Goal: Information Seeking & Learning: Learn about a topic

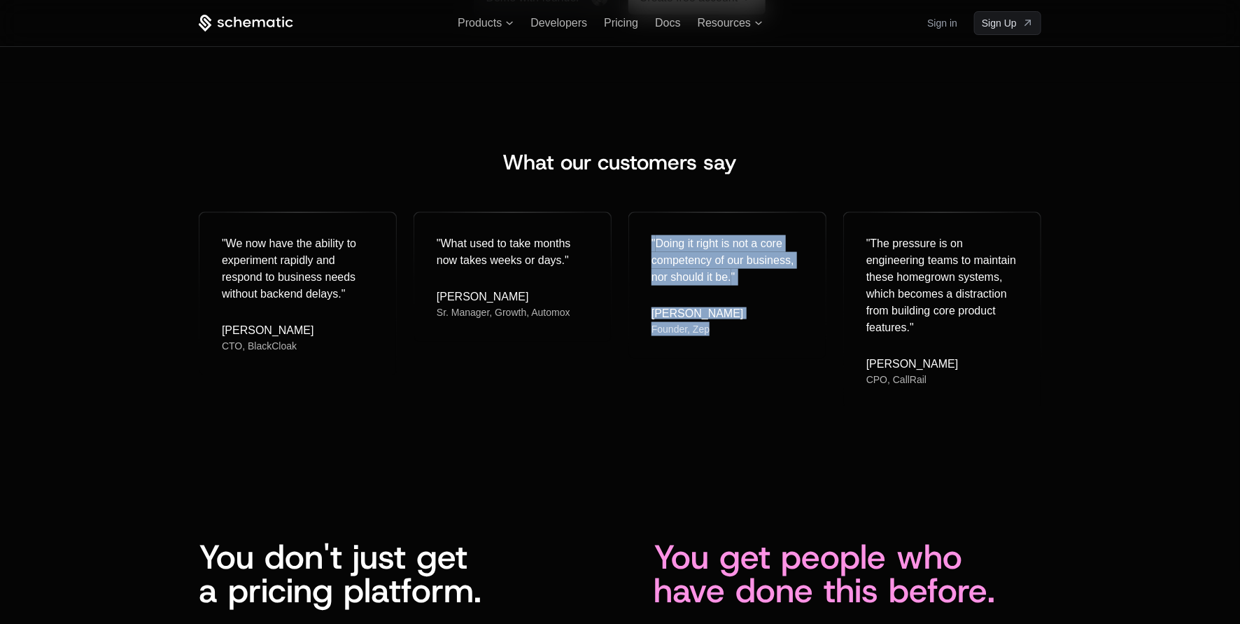
drag, startPoint x: 770, startPoint y: 331, endPoint x: 625, endPoint y: 235, distance: 173.7
click at [625, 235] on div "" We now have the ability to experiment rapidly and respond to business needs w…" at bounding box center [620, 307] width 843 height 197
copy div "" Doing it right is not a core competency of our business, nor should it be. " …"
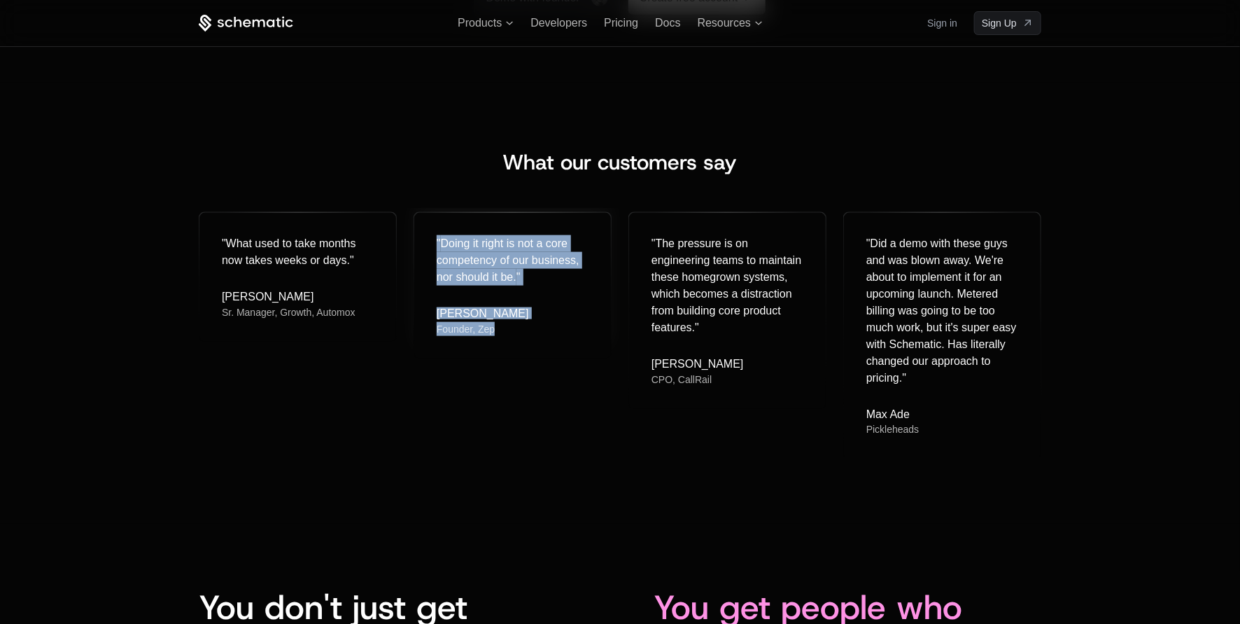
drag, startPoint x: 458, startPoint y: 309, endPoint x: 432, endPoint y: 223, distance: 89.2
click at [432, 223] on div "" Doing it right is not a core competency of our business, nor should it be. " …" at bounding box center [512, 286] width 197 height 146
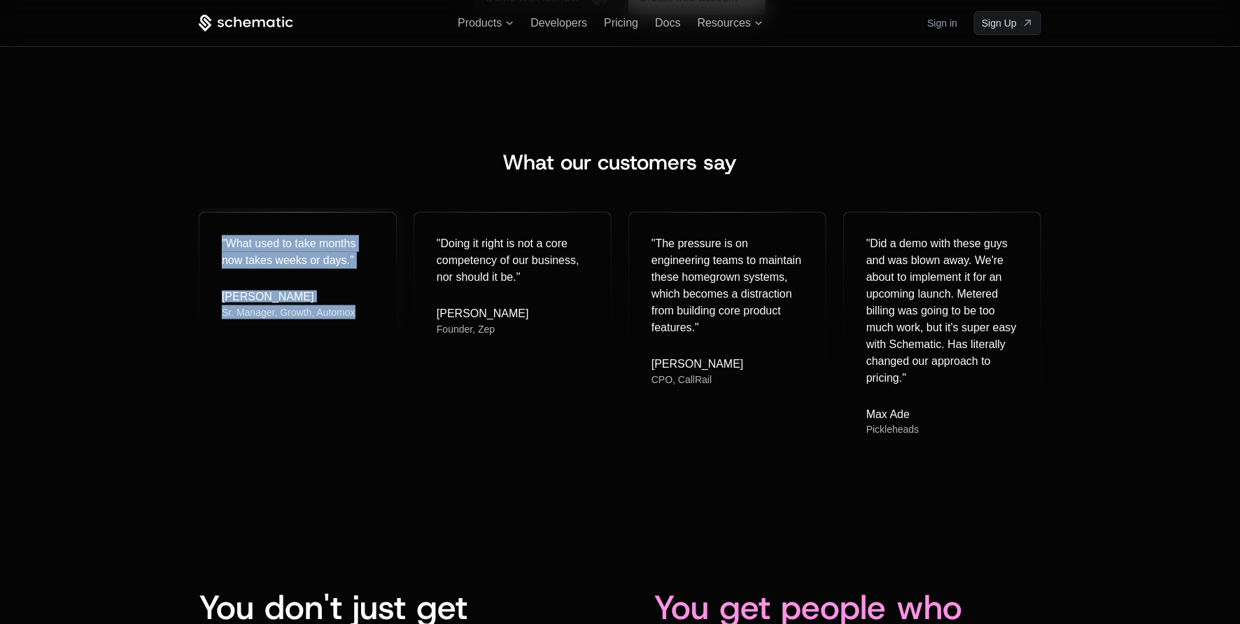
drag, startPoint x: 202, startPoint y: 241, endPoint x: 362, endPoint y: 328, distance: 181.6
click at [362, 328] on div "What our customers say " What used to take months now takes weeks or days. " Br…" at bounding box center [620, 303] width 910 height 307
copy div "" What used to take months now takes weeks or days. " Brian Wleklinski Sr. Mana…"
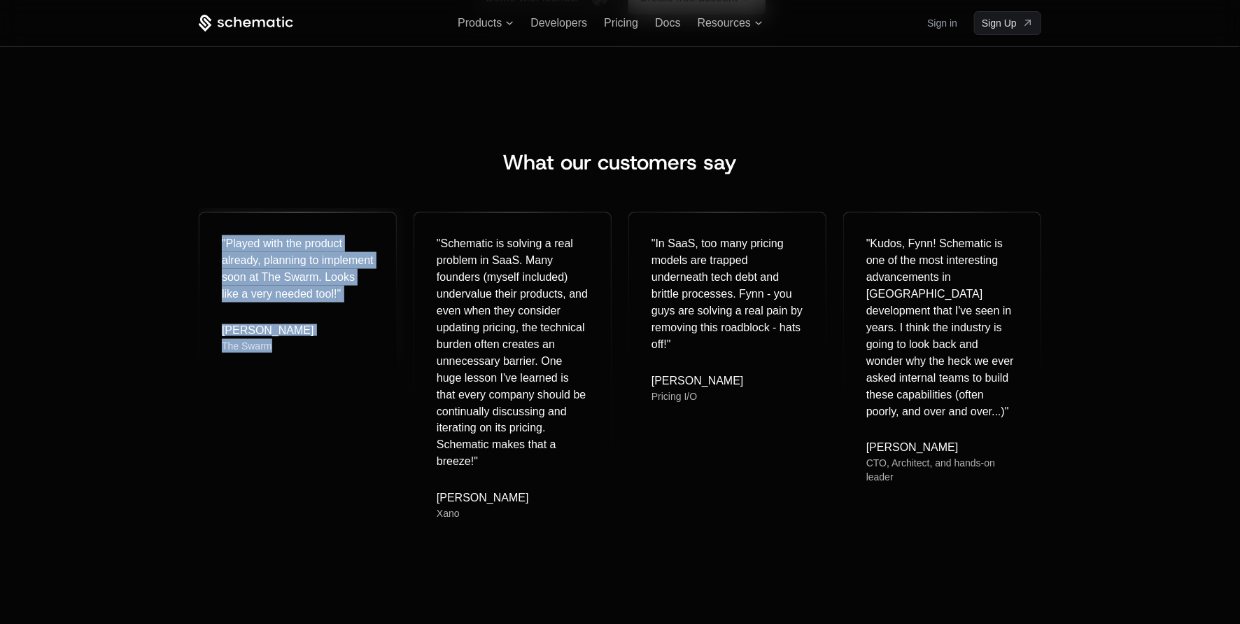
drag, startPoint x: 214, startPoint y: 234, endPoint x: 302, endPoint y: 347, distance: 143.6
click at [302, 347] on div "" Played with the product already, planning to implement soon at The Swarm. Loo…" at bounding box center [297, 294] width 197 height 162
copy div "" Played with the product already, planning to implement soon at The Swarm. Loo…"
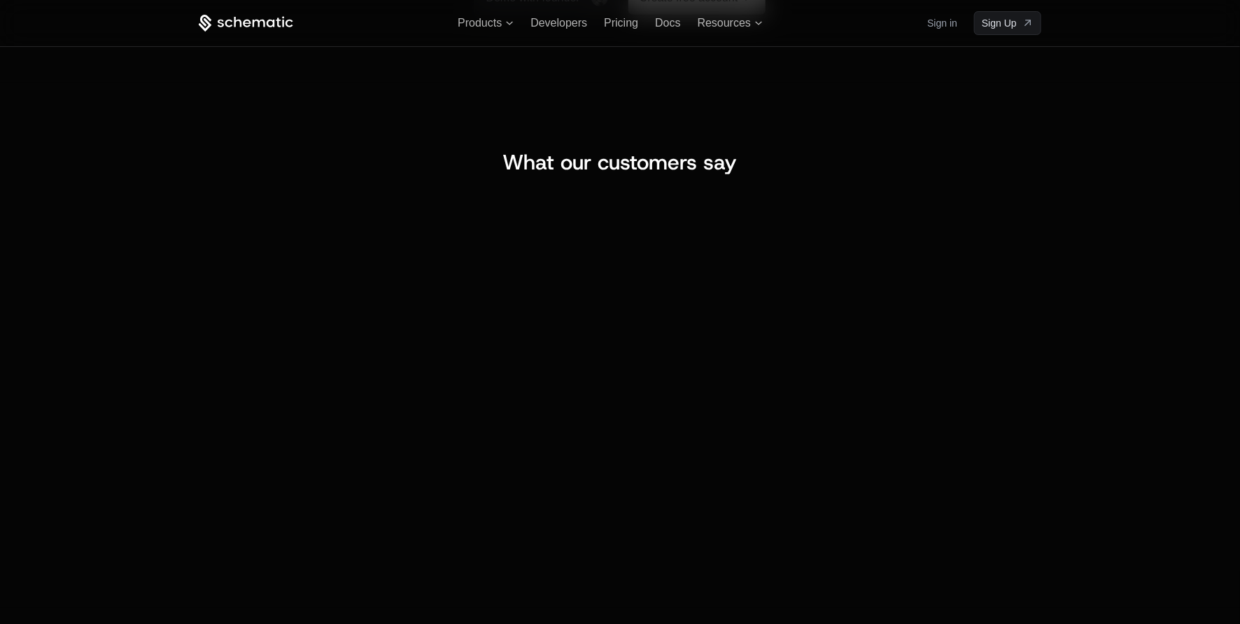
click at [617, 490] on div "" Played with the product already, planning to implement soon at The Swarm. Loo…" at bounding box center [620, 375] width 843 height 332
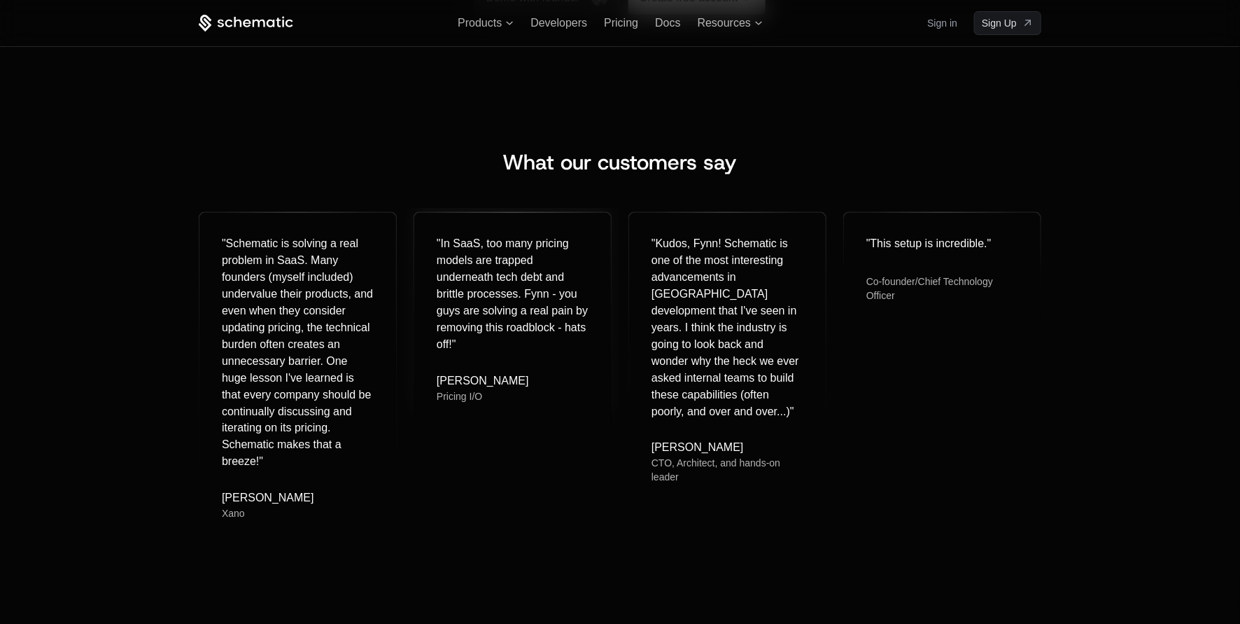
click at [427, 239] on div "" In SaaS, too many pricing models are trapped underneath tech debt and brittle…" at bounding box center [512, 319] width 197 height 213
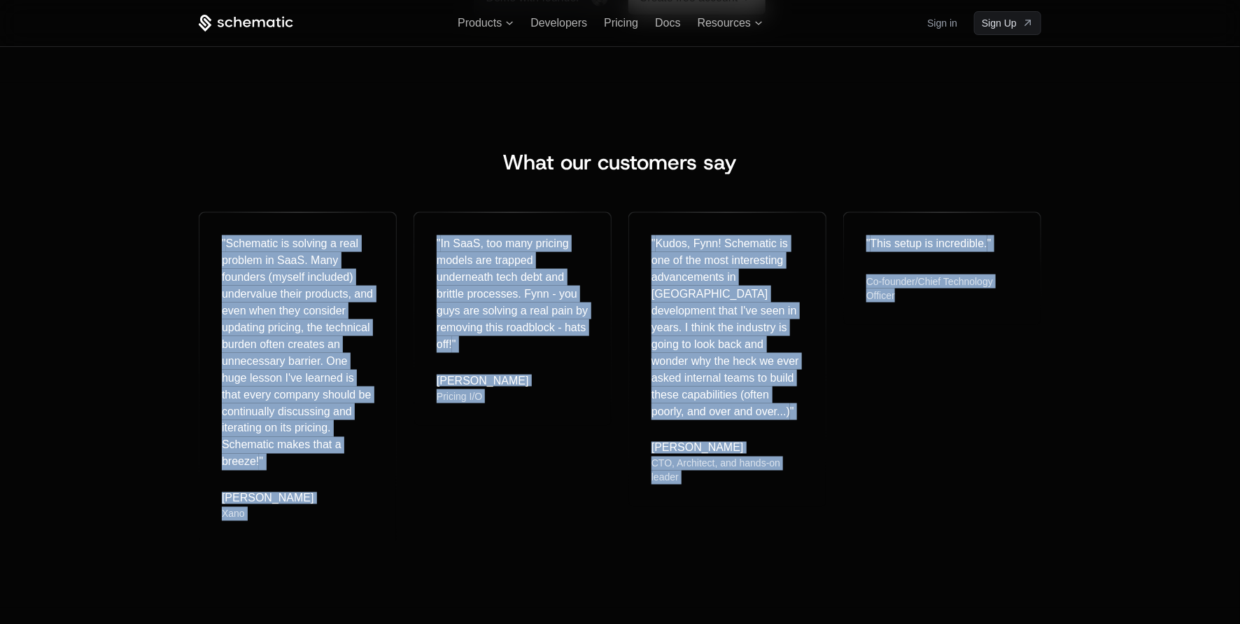
drag, startPoint x: 251, startPoint y: 182, endPoint x: 981, endPoint y: 501, distance: 797.3
click at [981, 501] on div "What our customers say " Schematic is solving a real problem in SaaS. Many foun…" at bounding box center [620, 345] width 910 height 391
copy div "" Schematic is solving a real problem in SaaS. Many founders (myself included) …"
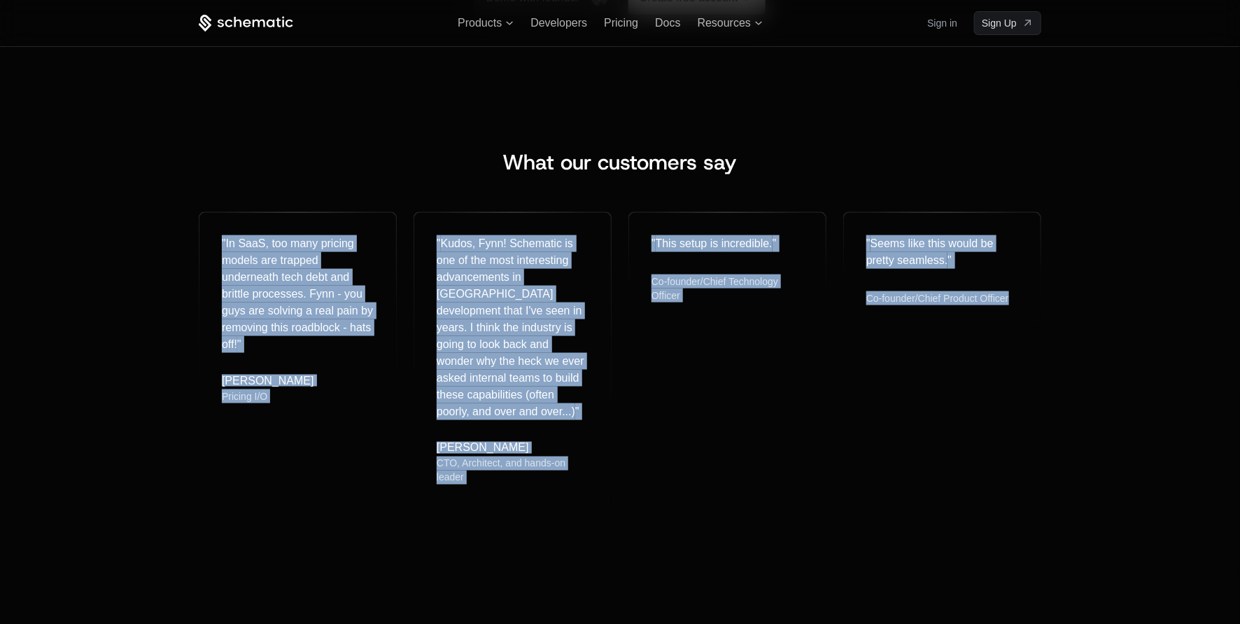
drag, startPoint x: 178, startPoint y: 227, endPoint x: 1193, endPoint y: 531, distance: 1059.4
click at [1193, 531] on div "What our customers say " In SaaS, too many pricing models are trapped underneat…" at bounding box center [620, 327] width 1240 height 488
copy div "" In SaaS, too many pricing models are trapped underneath tech debt and brittle…"
click at [1097, 477] on div "What our customers say " In SaaS, too many pricing models are trapped underneat…" at bounding box center [620, 327] width 1240 height 488
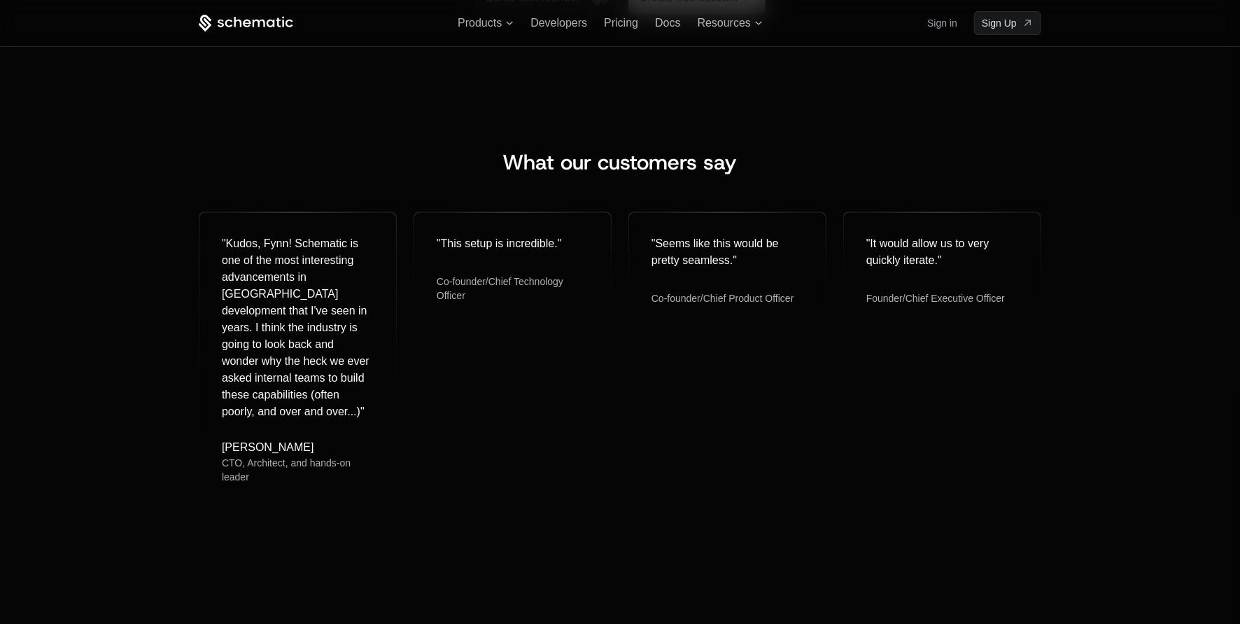
click at [1097, 477] on div "What our customers say " Kudos, Fynn! Schematic is one of the most interesting …" at bounding box center [620, 327] width 1240 height 488
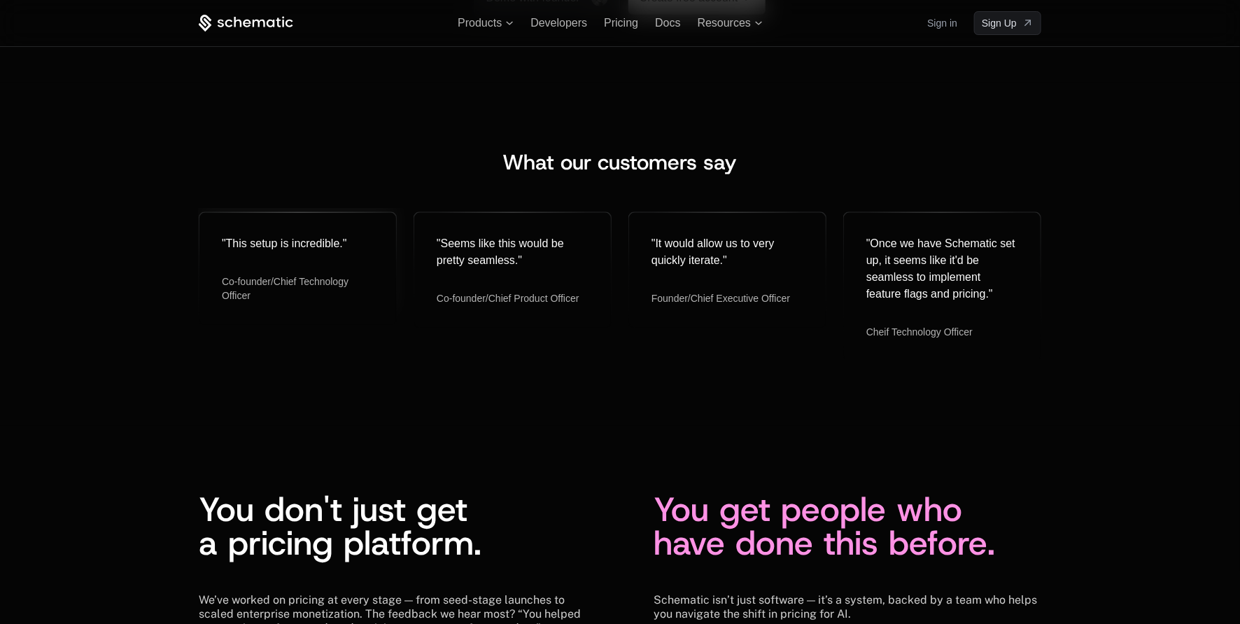
click at [204, 219] on div "" This setup is incredible. " Co-founder/Chief Technology Officer" at bounding box center [297, 269] width 197 height 112
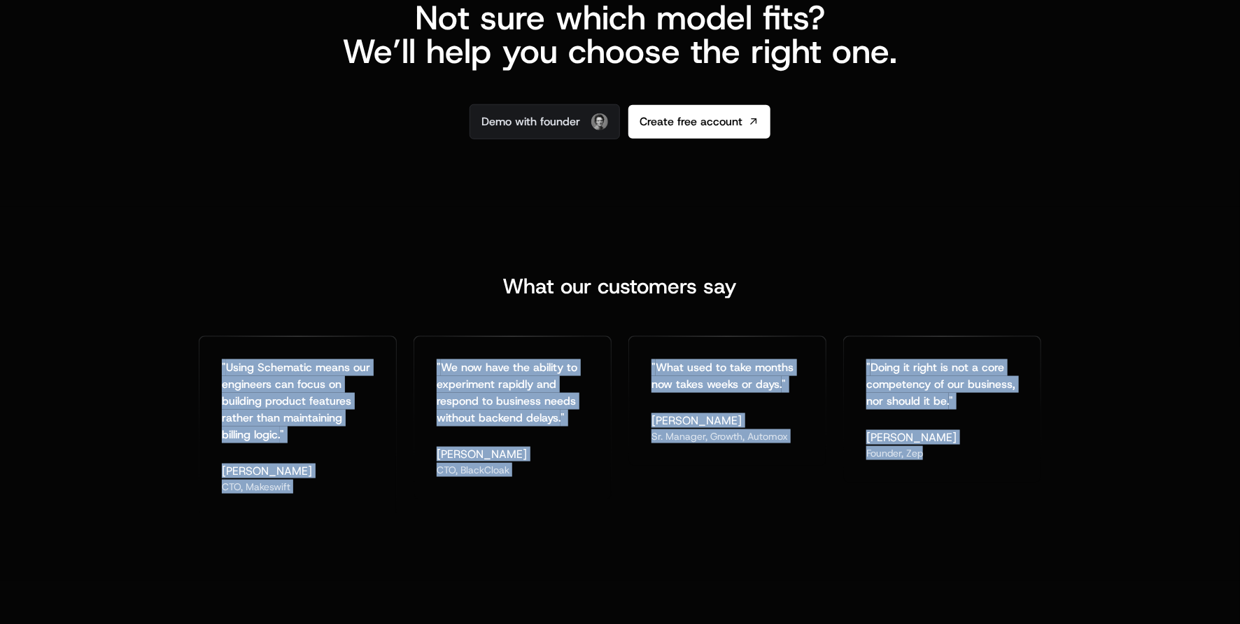
drag, startPoint x: 1024, startPoint y: 479, endPoint x: 138, endPoint y: 367, distance: 893.0
click at [138, 367] on div "What our customers say " Using Schematic means our engineers can focus on build…" at bounding box center [620, 393] width 1240 height 374
copy div "" Using Schematic means our engineers can focus on building product features ra…"
click at [969, 501] on div "" Doing it right is not a core competency of our business, nor should it be. " …" at bounding box center [942, 426] width 198 height 181
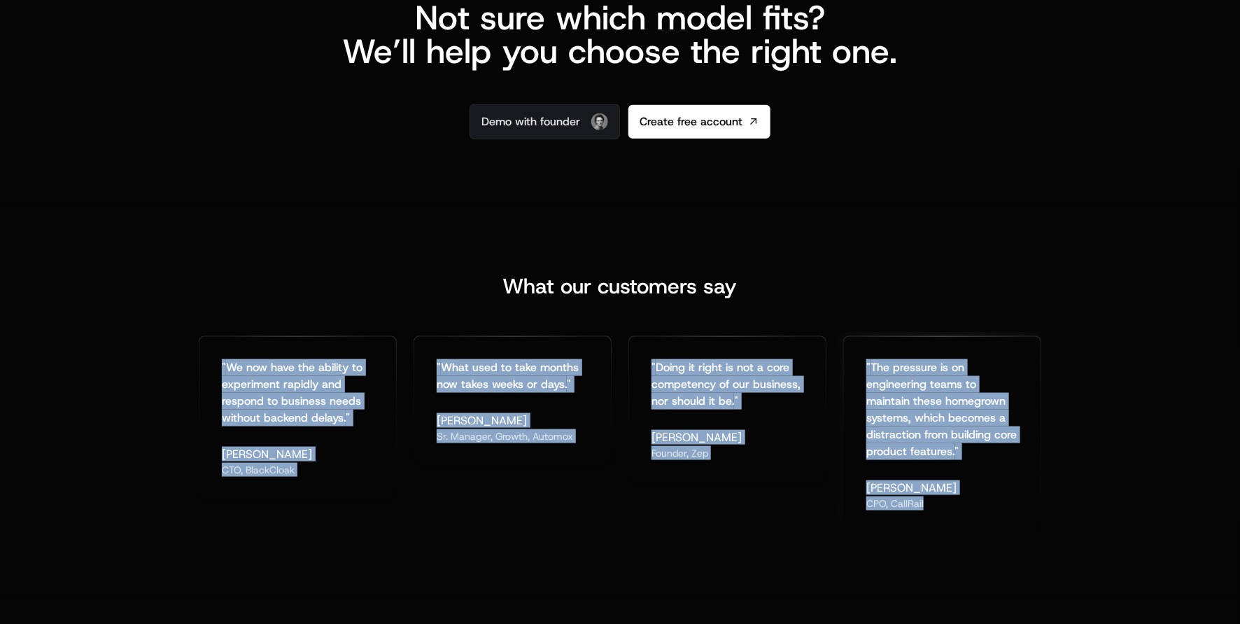
drag, startPoint x: 179, startPoint y: 333, endPoint x: 985, endPoint y: 516, distance: 826.6
click at [985, 516] on div "What our customers say " We now have the ability to experiment rapidly and resp…" at bounding box center [620, 402] width 910 height 256
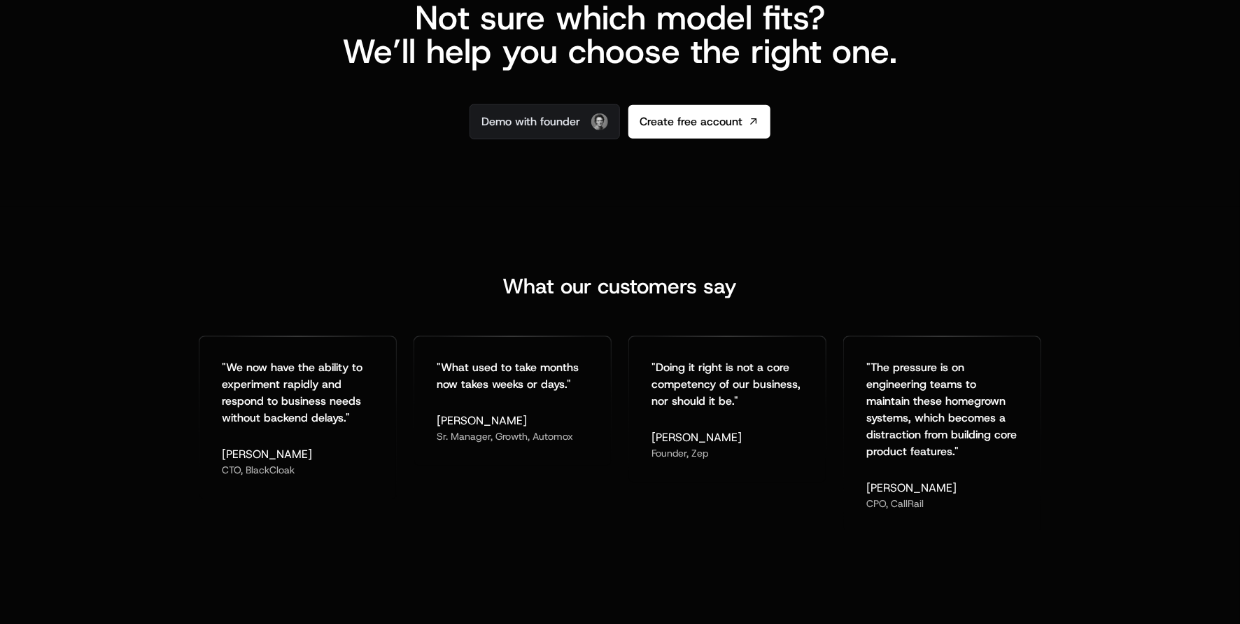
click at [985, 549] on div "What our customers say " We now have the ability to experiment rapidly and resp…" at bounding box center [620, 401] width 1240 height 391
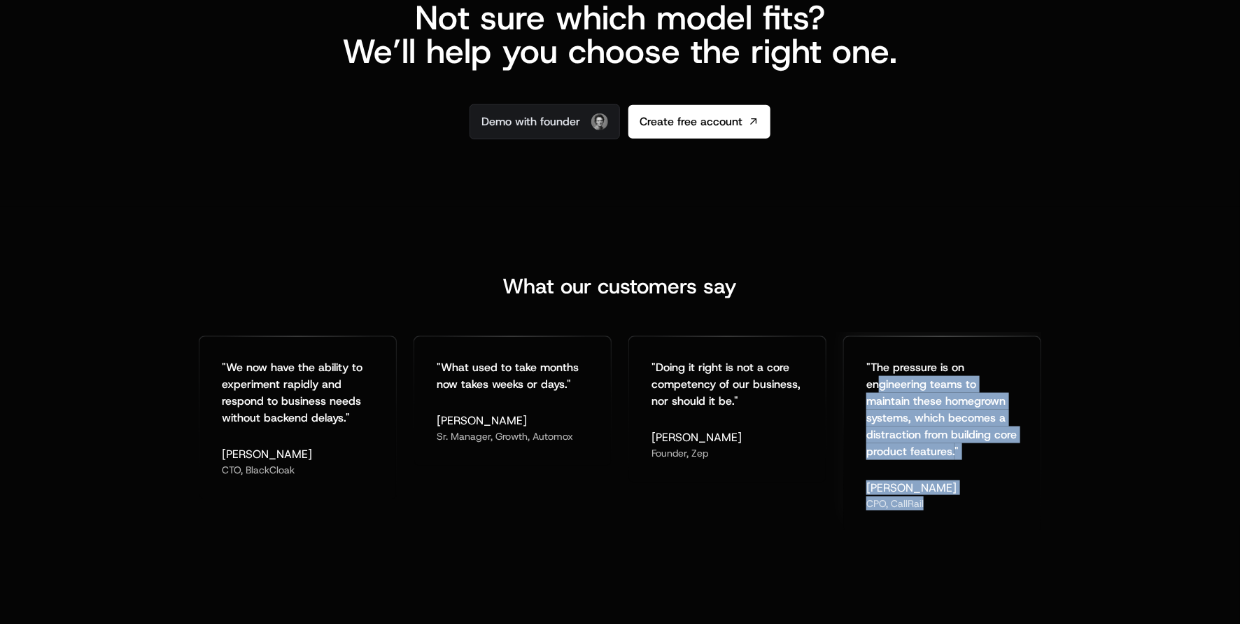
drag, startPoint x: 880, startPoint y: 389, endPoint x: 871, endPoint y: 378, distance: 14.9
click at [871, 378] on div "What our customers say " We now have the ability to experiment rapidly and resp…" at bounding box center [620, 401] width 1240 height 391
click at [753, 537] on div "What our customers say " We now have the ability to experiment rapidly and resp…" at bounding box center [620, 401] width 1240 height 391
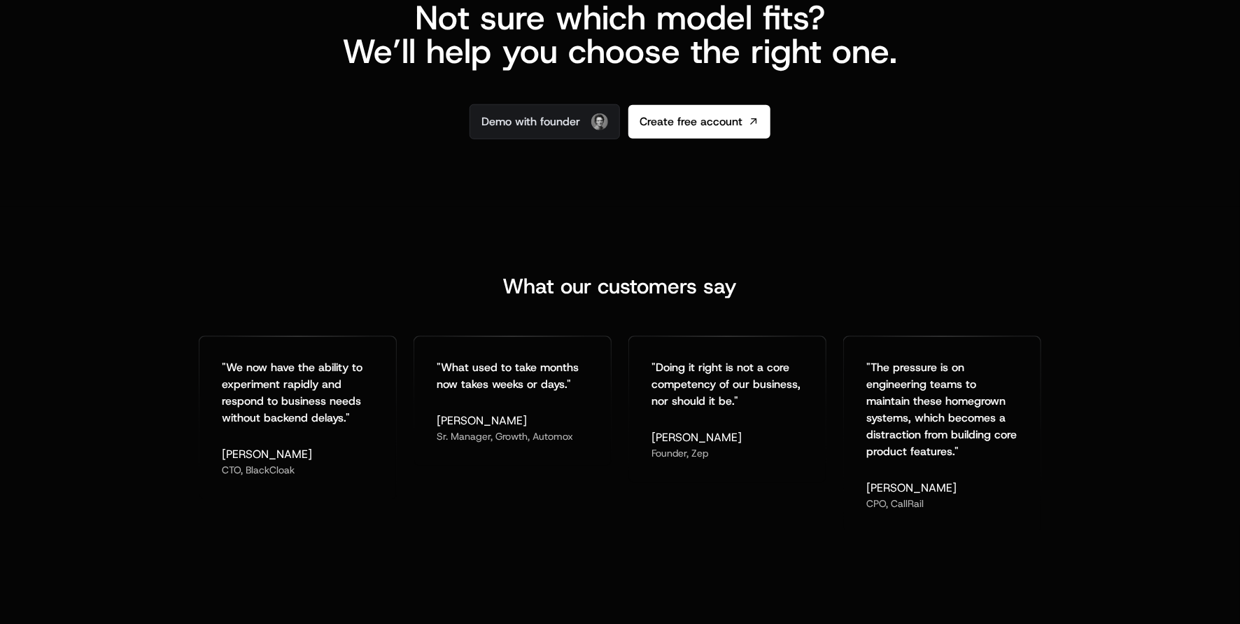
click at [647, 540] on div "What our customers say " We now have the ability to experiment rapidly and resp…" at bounding box center [620, 401] width 1240 height 391
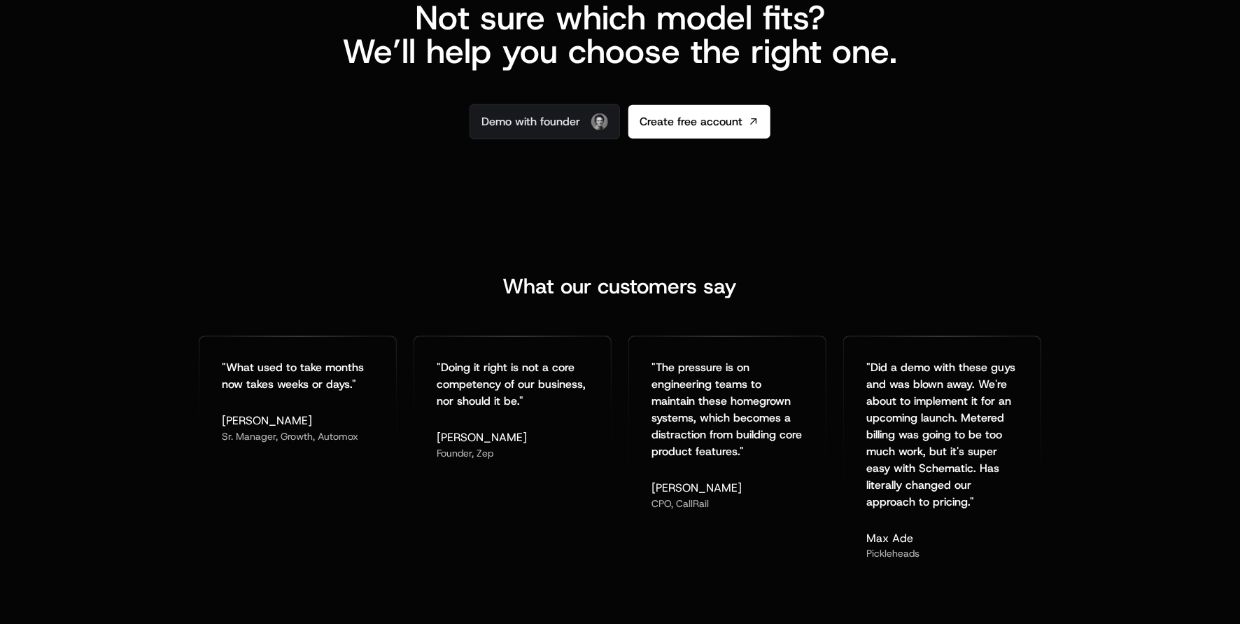
click at [792, 552] on div "" The pressure is on engineering teams to maintain these homegrown systems, whi…" at bounding box center [727, 460] width 198 height 248
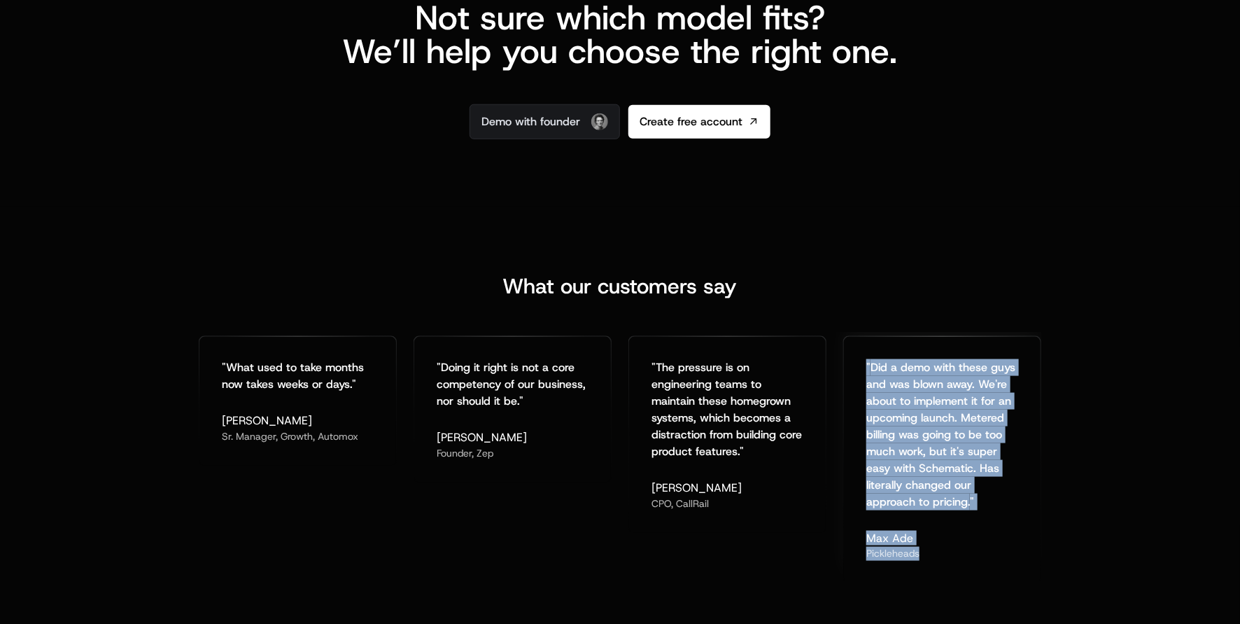
drag, startPoint x: 996, startPoint y: 578, endPoint x: 854, endPoint y: 348, distance: 270.2
click at [855, 348] on div "" Did a demo with these guys and was blown away. We're about to implement it fo…" at bounding box center [942, 460] width 197 height 246
click at [866, 291] on div "What our customers say" at bounding box center [620, 286] width 843 height 25
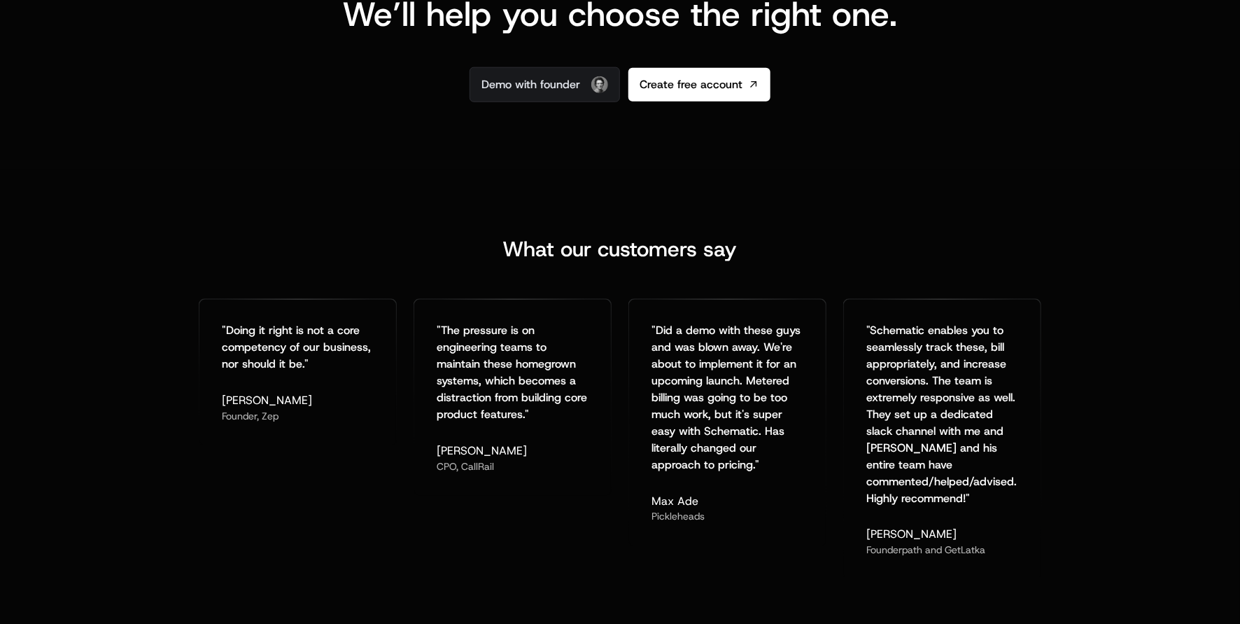
scroll to position [3200, 0]
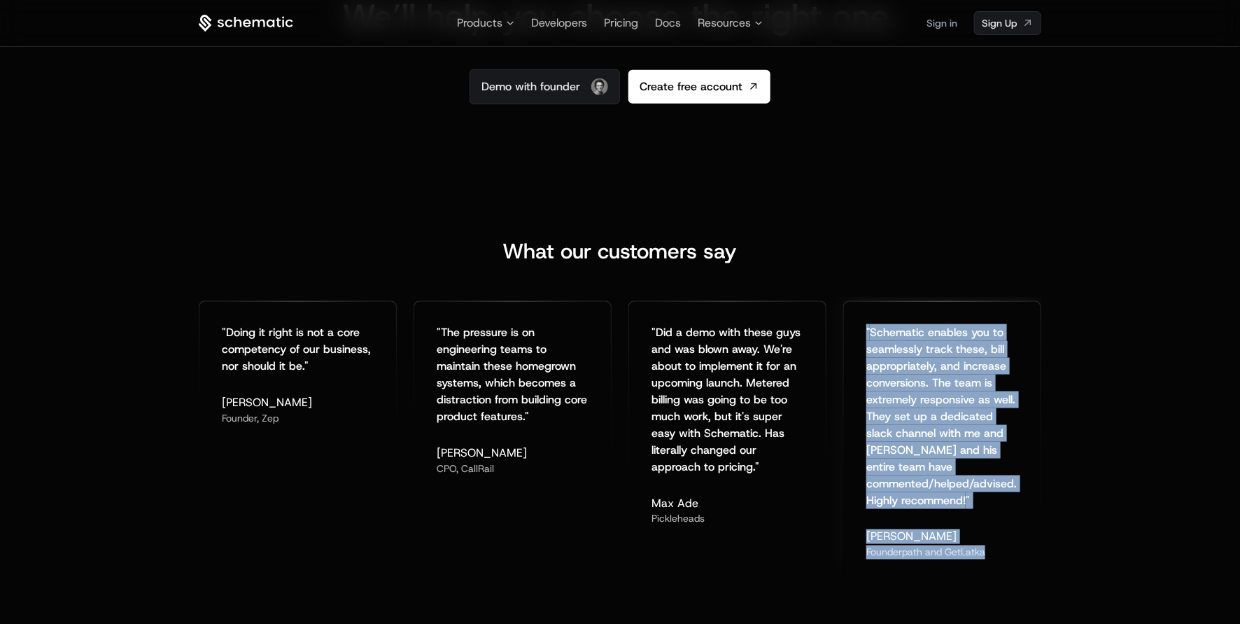
drag, startPoint x: 1011, startPoint y: 558, endPoint x: 860, endPoint y: 321, distance: 280.9
click at [860, 321] on div "" Schematic enables you to seamlessly track these, bill appropriately, and incr…" at bounding box center [942, 442] width 197 height 280
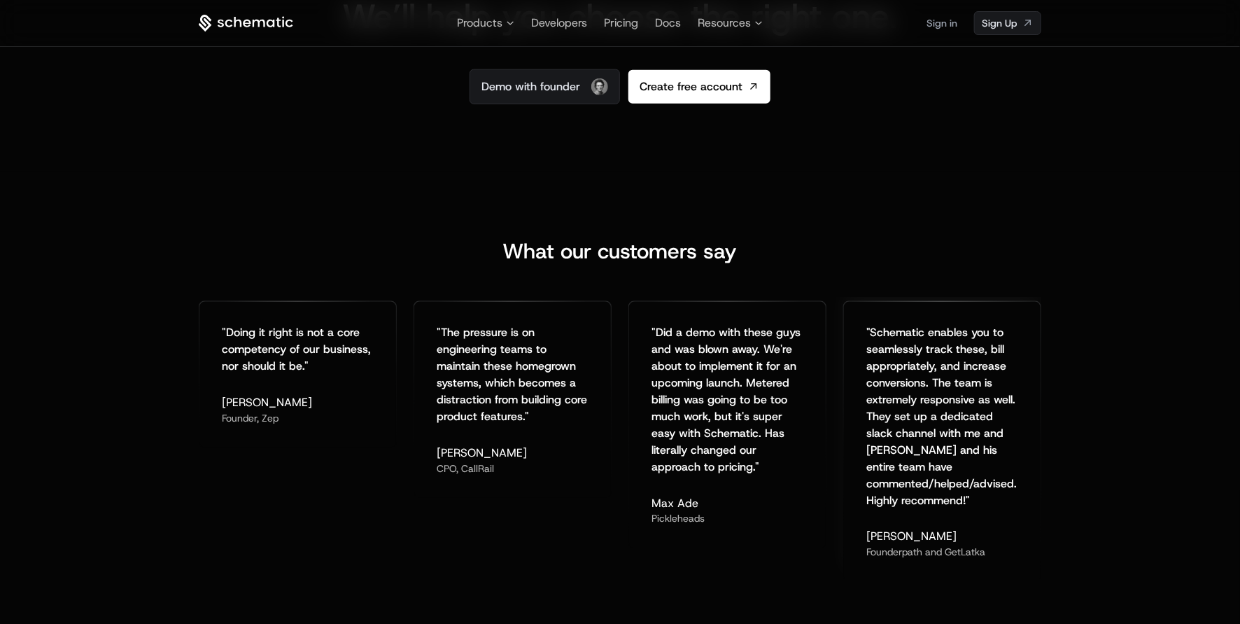
click at [927, 364] on div "" Schematic enables you to seamlessly track these, bill appropriately, and incr…" at bounding box center [942, 416] width 152 height 185
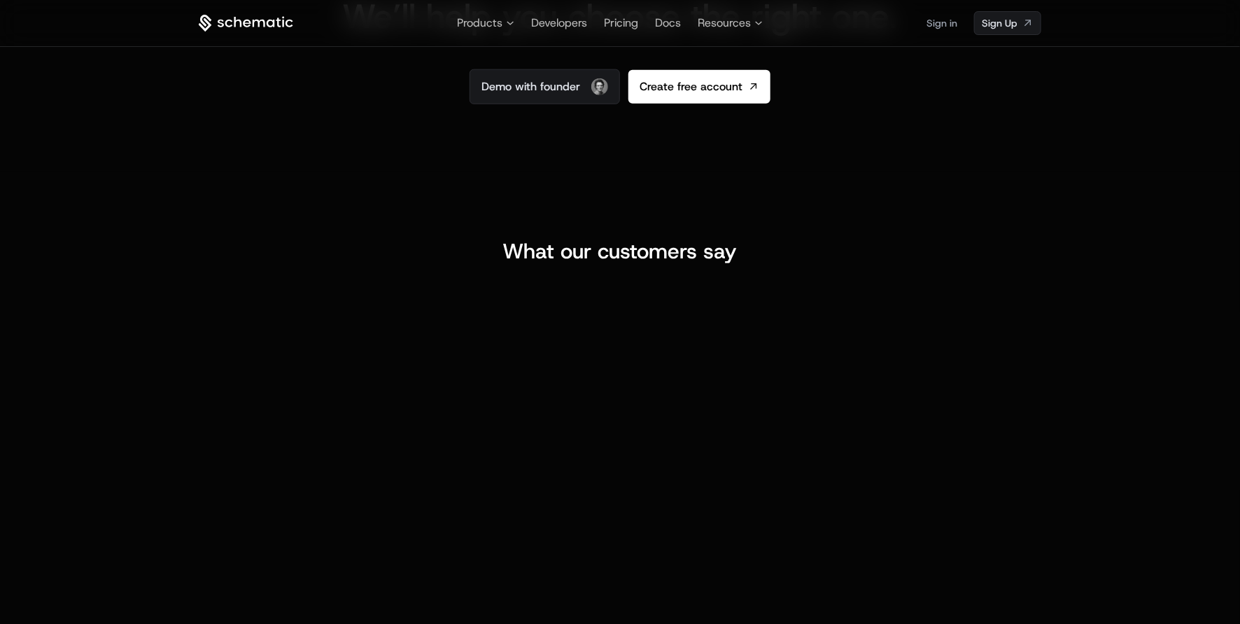
click at [927, 364] on div "" Schematic enables you to seamlessly track these, bill appropriately, and incr…" at bounding box center [942, 416] width 152 height 185
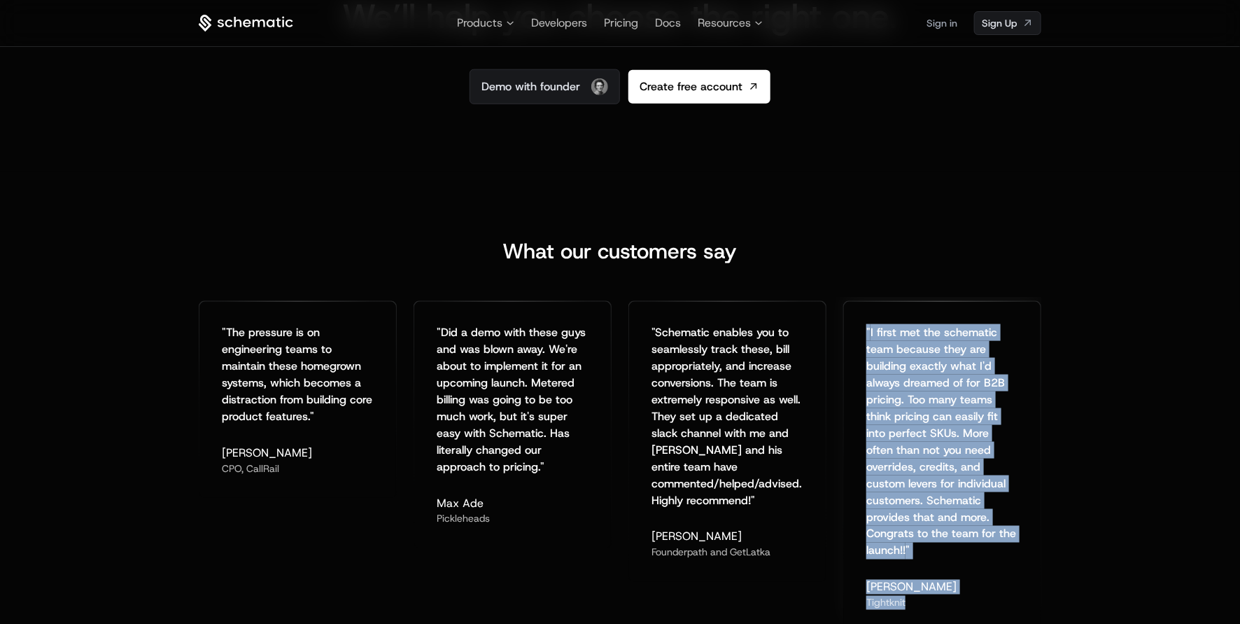
drag, startPoint x: 899, startPoint y: 516, endPoint x: 862, endPoint y: 330, distance: 189.7
click at [862, 330] on div "" I first met the schematic team because they are building exactly what I'd alw…" at bounding box center [942, 467] width 197 height 330
copy div "" I first met the schematic team because they are building exactly what I'd alw…"
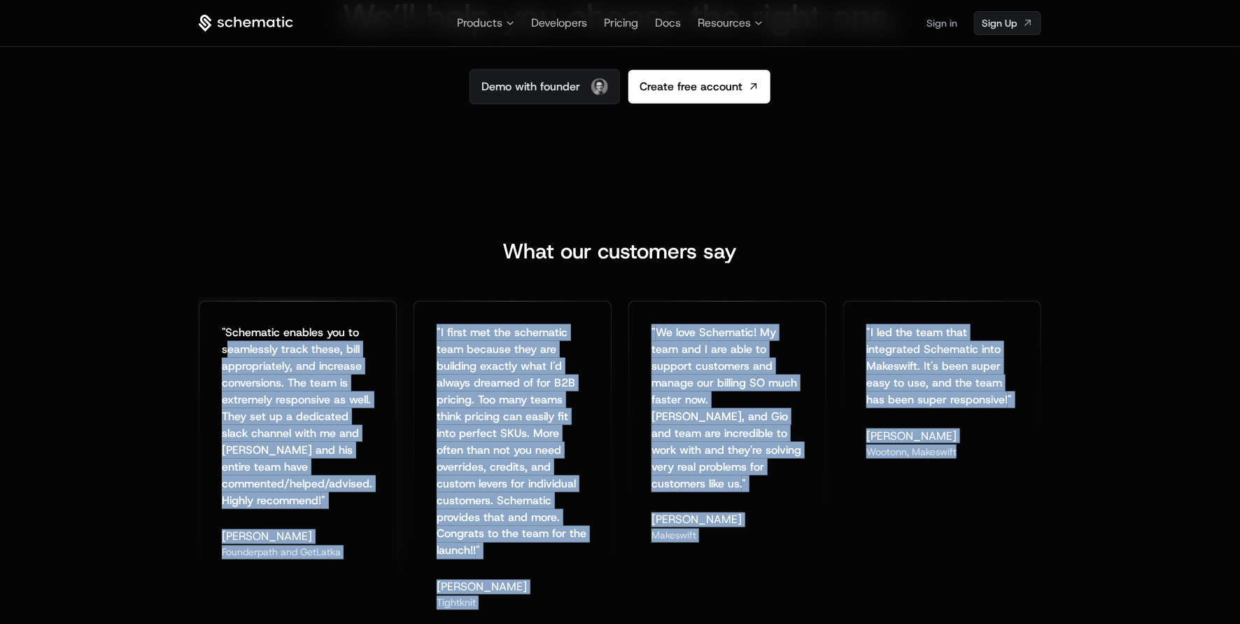
drag, startPoint x: 1030, startPoint y: 528, endPoint x: 229, endPoint y: 342, distance: 822.7
click at [229, 342] on div "" Schematic enables you to seamlessly track these, bill appropriately, and incr…" at bounding box center [620, 463] width 843 height 332
copy div "eamlessly track these, bill appropriately, and increase conversions. The team i…"
click at [822, 195] on div "What our customers say " Schematic enables you to seamlessly track these, bill …" at bounding box center [620, 433] width 1240 height 525
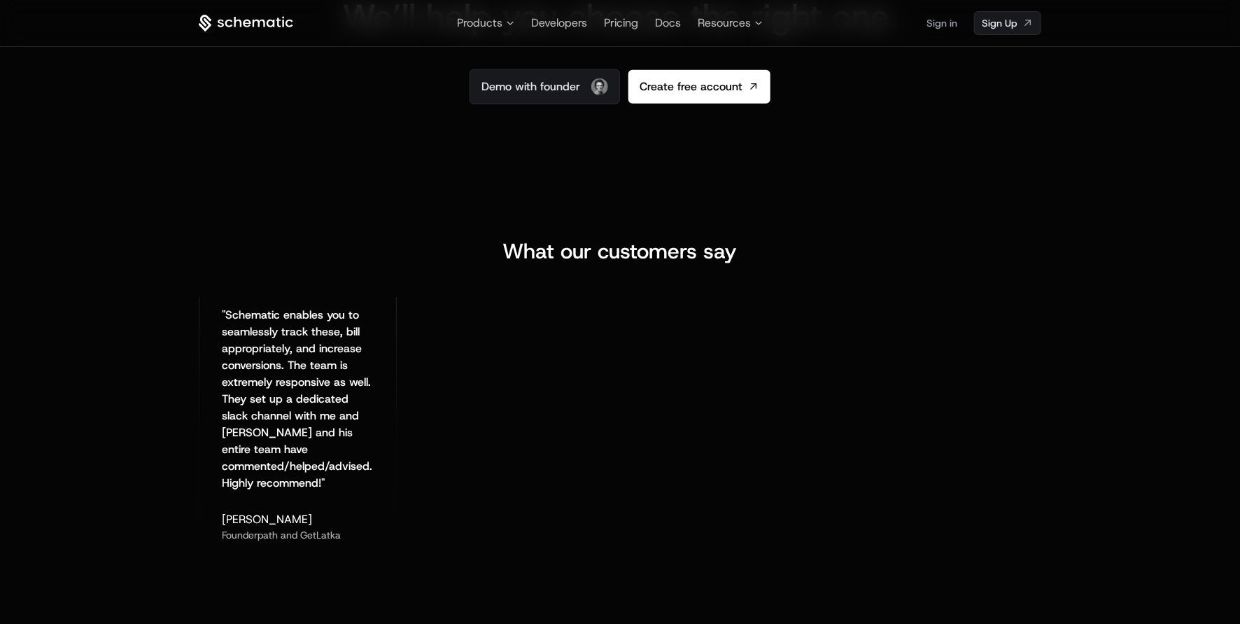
drag, startPoint x: 425, startPoint y: 301, endPoint x: 509, endPoint y: 571, distance: 283.1
click at [509, 571] on div "" I first met the schematic team because they are building exactly what I'd alw…" at bounding box center [513, 452] width 198 height 332
copy div "" I first met the schematic team because they are building exactly what I'd alw…"
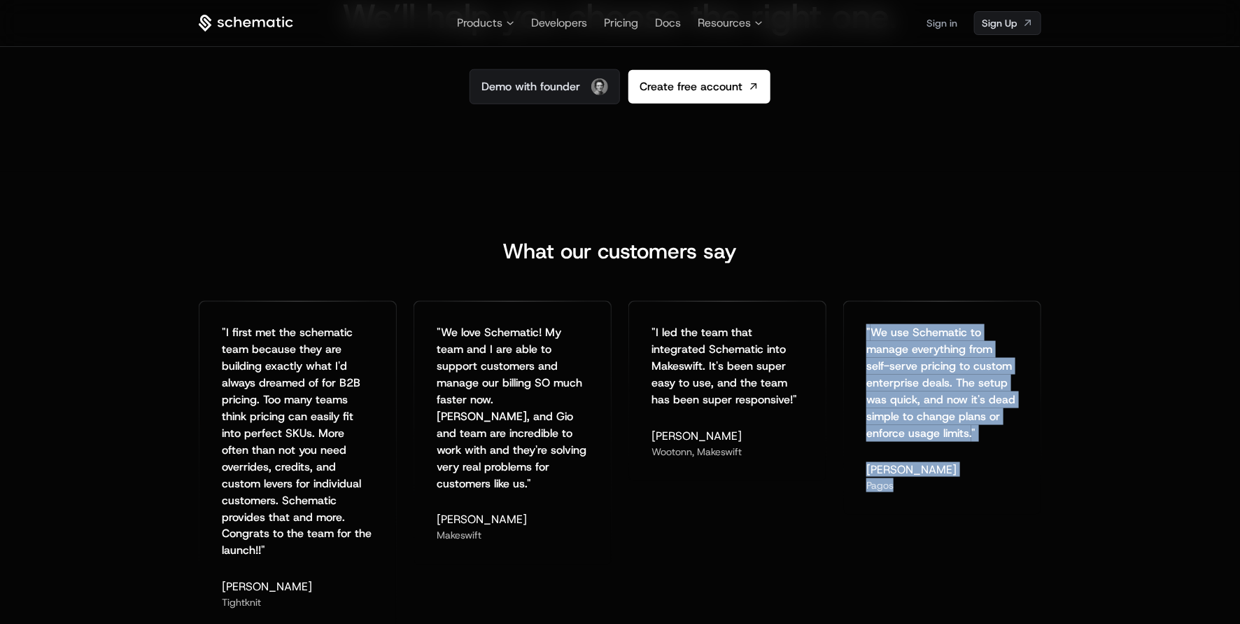
drag, startPoint x: 924, startPoint y: 528, endPoint x: 870, endPoint y: 298, distance: 235.9
click at [870, 298] on div "" I first met the schematic team because they are building exactly what I'd alw…" at bounding box center [620, 463] width 843 height 332
copy div "" We use Schematic to manage everything from self-serve pricing to custom enter…"
